Goal: Task Accomplishment & Management: Manage account settings

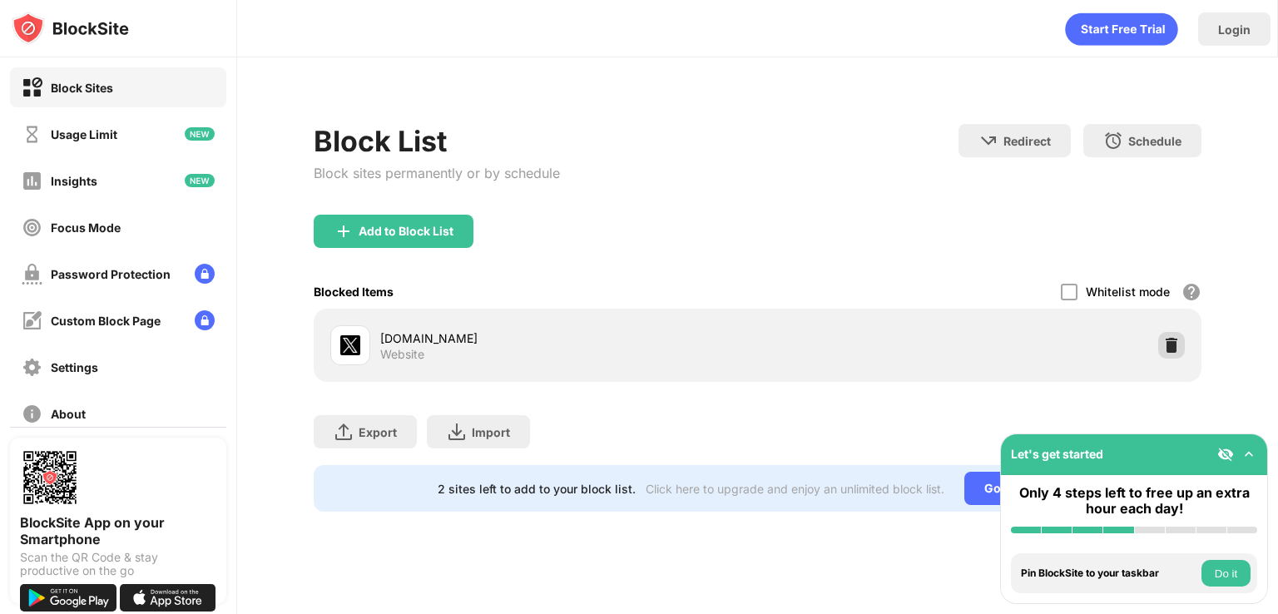
click at [1168, 354] on div at bounding box center [1171, 345] width 27 height 27
